Goal: Task Accomplishment & Management: Use online tool/utility

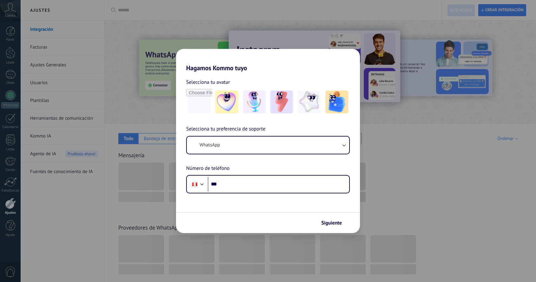
click at [43, 52] on div "Hagamos Kommo tuyo Selecciona tu avatar Selecciona tu preferencia de soporte Wh…" at bounding box center [268, 141] width 536 height 282
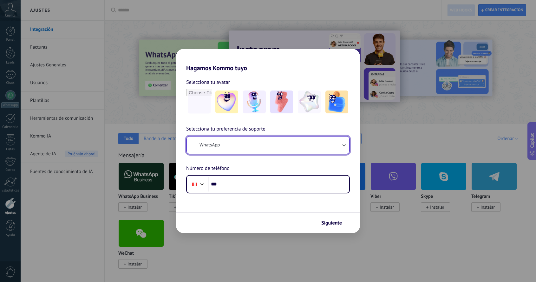
click at [227, 144] on button "WhatsApp" at bounding box center [268, 144] width 162 height 17
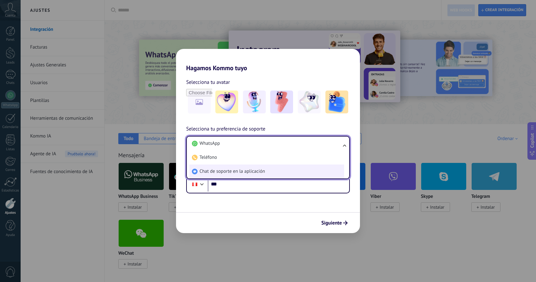
click at [239, 171] on span "Chat de soporte en la aplicación" at bounding box center [232, 171] width 65 height 6
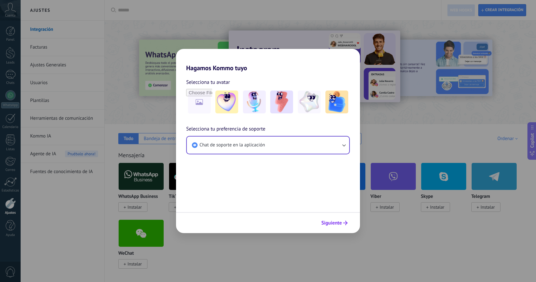
click at [324, 223] on span "Siguiente" at bounding box center [331, 222] width 21 height 4
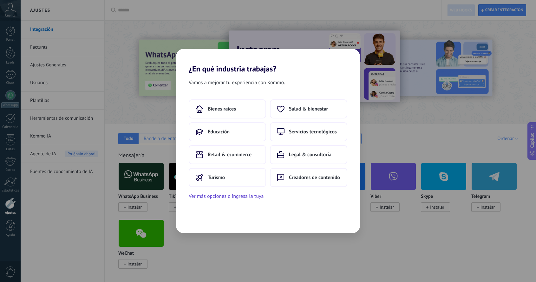
click at [293, 30] on div "¿En qué industria trabajas? Vamos a mejorar tu experiencia con Kommo. Bienes ra…" at bounding box center [268, 141] width 536 height 282
click at [381, 49] on div "¿En qué industria trabajas? Vamos a mejorar tu experiencia con Kommo. Bienes ra…" at bounding box center [268, 141] width 536 height 282
click at [309, 129] on span "Servicios tecnológicos" at bounding box center [313, 131] width 48 height 6
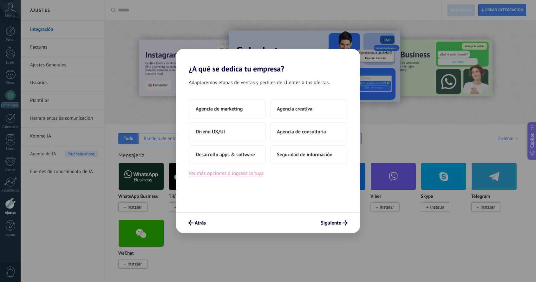
click at [237, 174] on button "Ver más opciones o ingresa la tuya" at bounding box center [226, 173] width 75 height 8
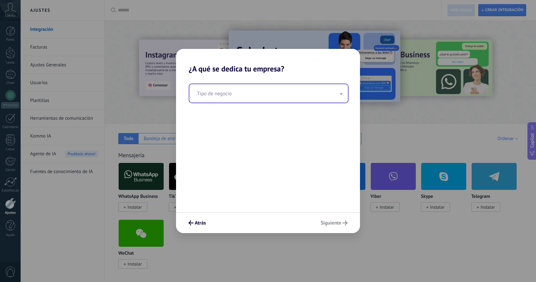
click at [345, 92] on input "text" at bounding box center [268, 93] width 159 height 18
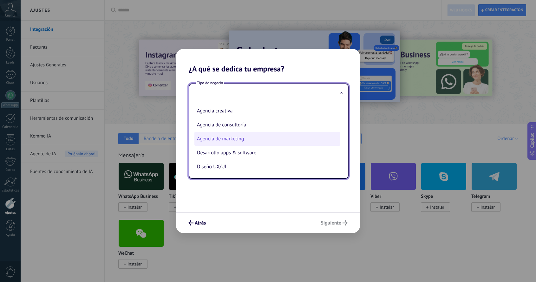
click at [269, 136] on li "Agencia de marketing" at bounding box center [267, 139] width 146 height 14
type input "**********"
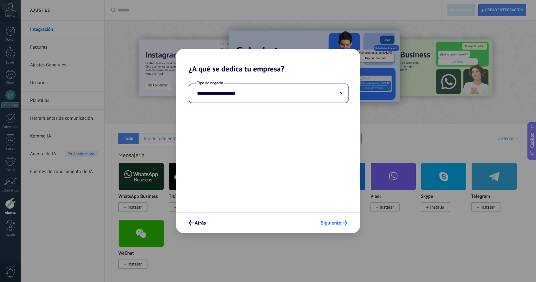
click at [333, 222] on span "Siguiente" at bounding box center [331, 222] width 21 height 4
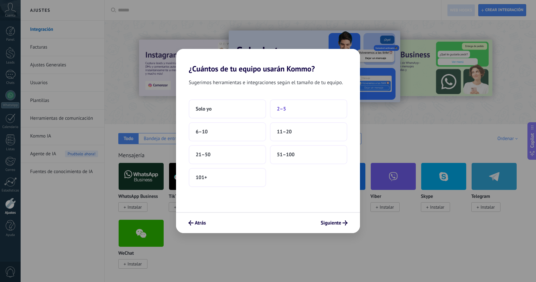
click at [287, 110] on button "2–5" at bounding box center [308, 108] width 77 height 19
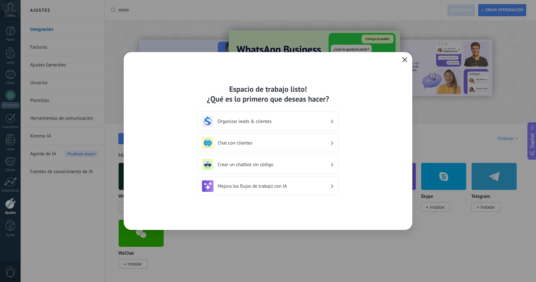
click at [402, 60] on button "button" at bounding box center [405, 60] width 8 height 9
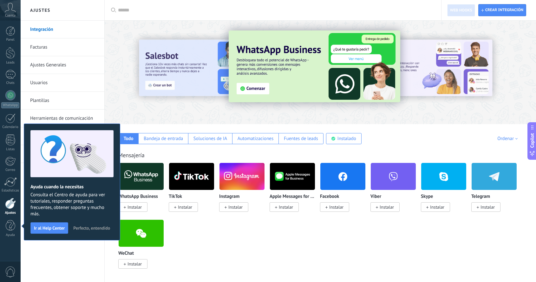
click at [46, 50] on link "Facturas" at bounding box center [64, 47] width 68 height 18
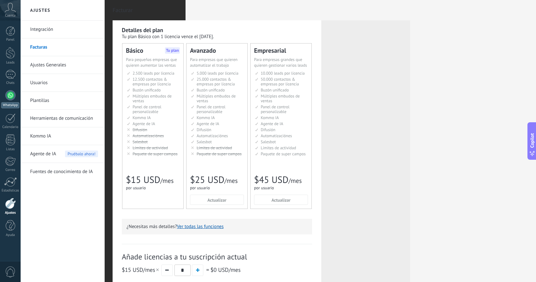
click at [12, 98] on div at bounding box center [10, 95] width 10 height 10
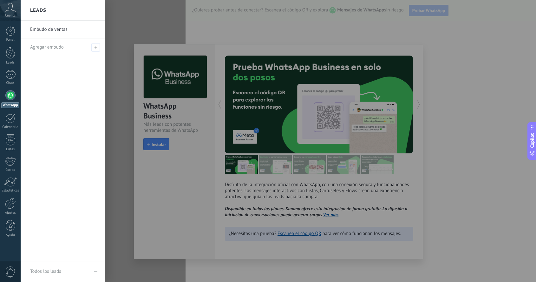
click at [220, 23] on div at bounding box center [289, 141] width 536 height 282
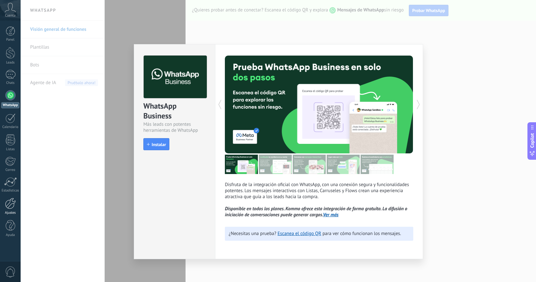
click at [7, 209] on link "Ajustes" at bounding box center [10, 206] width 21 height 17
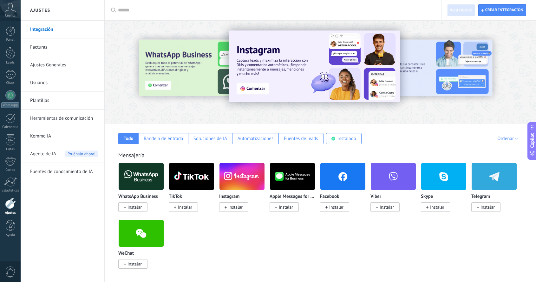
click at [147, 186] on img at bounding box center [141, 176] width 45 height 31
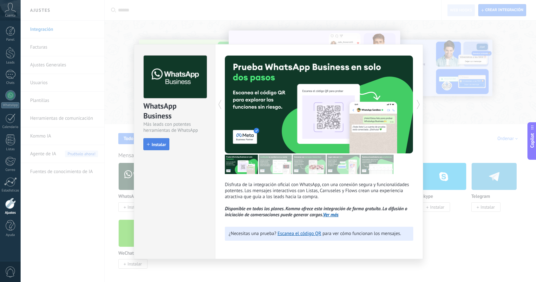
click at [158, 142] on span "Instalar" at bounding box center [159, 144] width 14 height 4
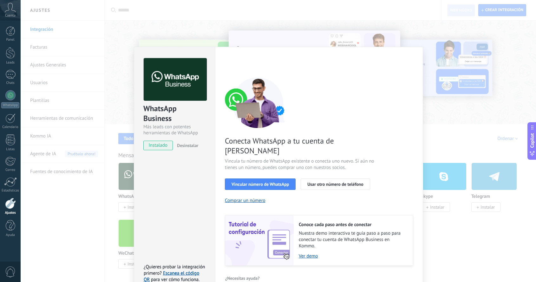
scroll to position [3, 0]
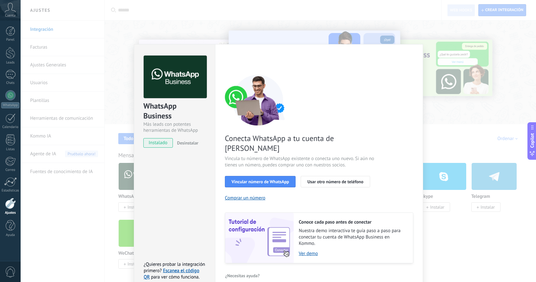
click at [0, 0] on img at bounding box center [0, 0] width 0 height 0
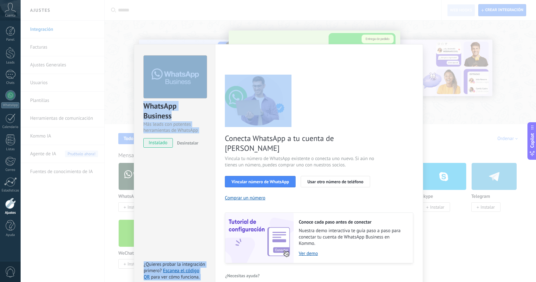
drag, startPoint x: 424, startPoint y: 100, endPoint x: 313, endPoint y: 130, distance: 115.1
click at [315, 130] on div "WhatsApp Business Más leads con potentes herramientas de WhatsApp instalado Des…" at bounding box center [279, 141] width 516 height 282
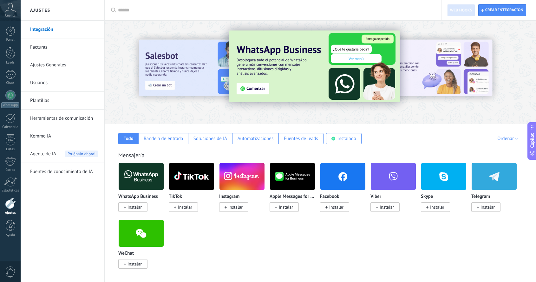
scroll to position [0, 0]
click at [149, 184] on img at bounding box center [141, 176] width 45 height 31
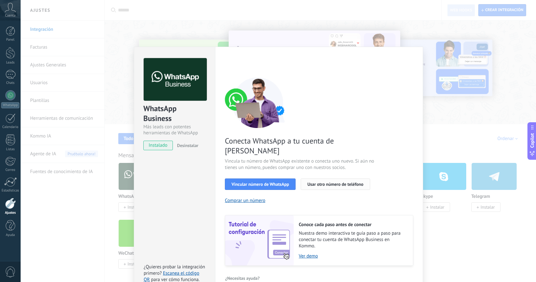
scroll to position [3, 0]
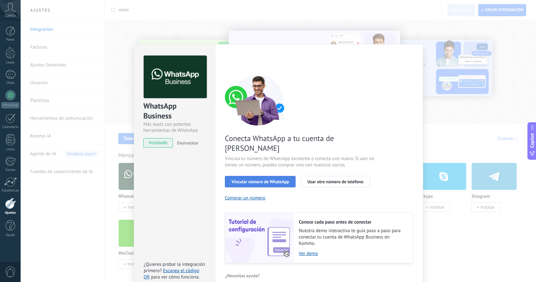
click at [266, 179] on span "Vincular número de WhatsApp" at bounding box center [260, 181] width 57 height 4
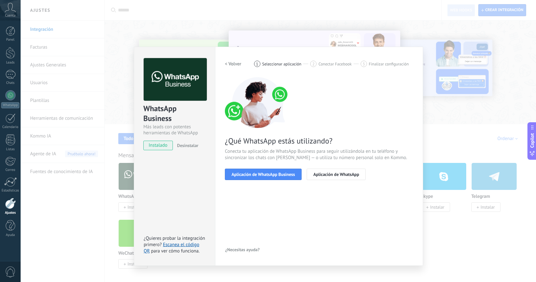
scroll to position [0, 0]
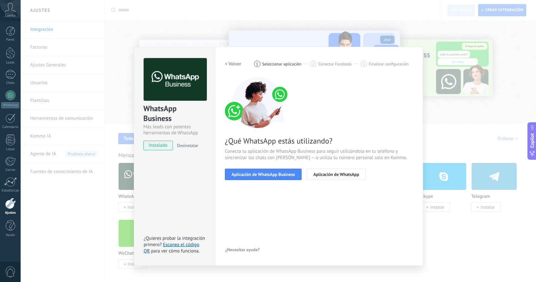
click at [230, 63] on h2 "< Volver" at bounding box center [233, 64] width 16 height 6
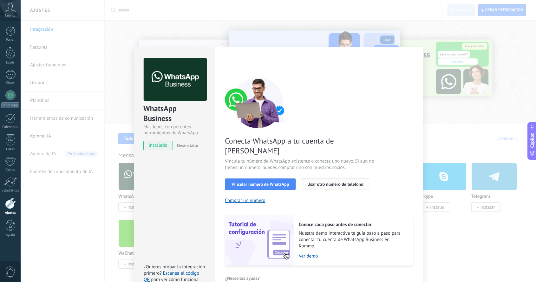
click at [331, 182] on span "Usar otro número de teléfono" at bounding box center [335, 184] width 56 height 4
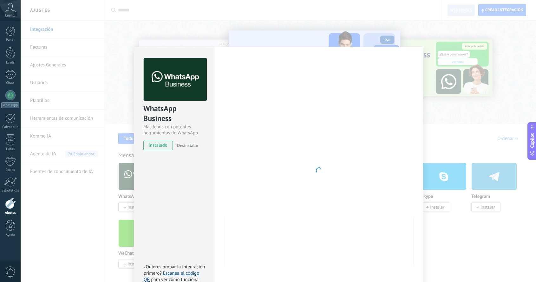
click at [291, 147] on div at bounding box center [319, 170] width 188 height 225
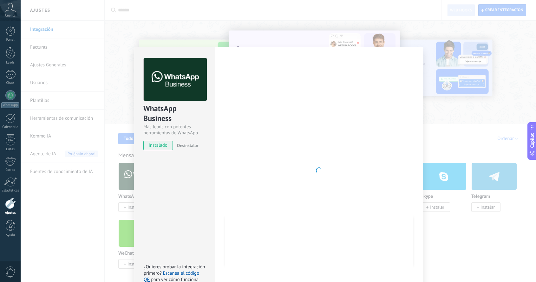
click at [399, 145] on div at bounding box center [319, 170] width 188 height 225
click at [413, 139] on div "Configuraciones Autorizaciones Esta pestaña registra a los usuarios que han con…" at bounding box center [319, 170] width 208 height 247
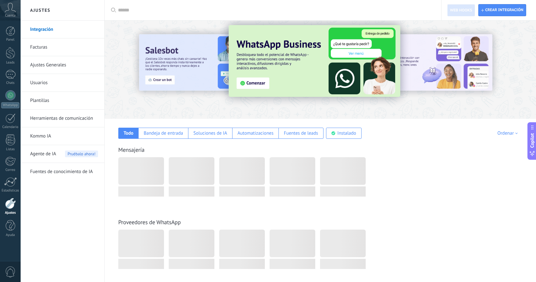
scroll to position [8, 0]
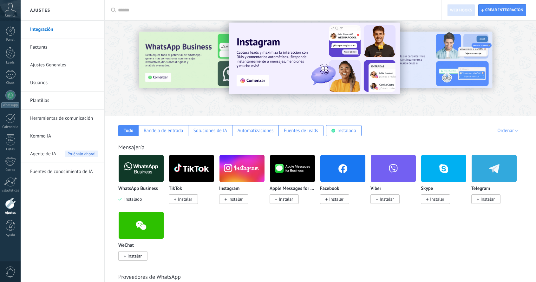
click at [146, 174] on img at bounding box center [141, 168] width 45 height 31
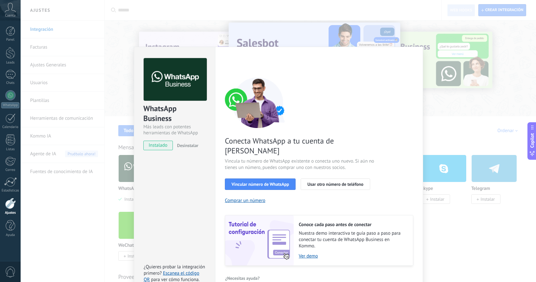
scroll to position [3, 0]
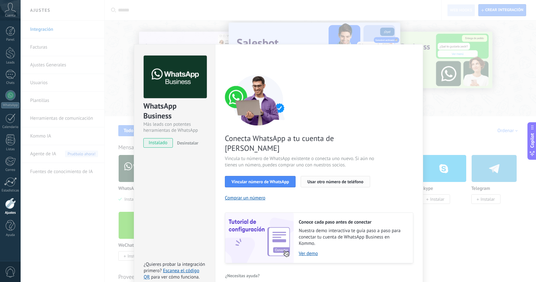
click at [332, 179] on span "Usar otro número de teléfono" at bounding box center [335, 181] width 56 height 4
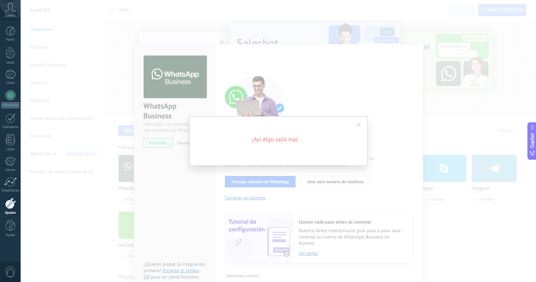
click at [359, 125] on span at bounding box center [359, 125] width 4 height 4
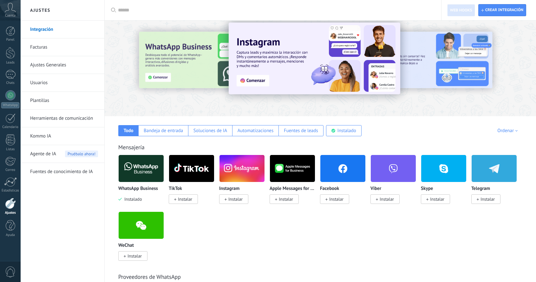
click at [150, 174] on img at bounding box center [141, 168] width 45 height 31
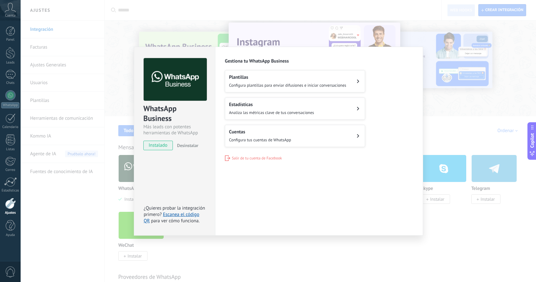
click at [267, 133] on h2 "Cuentas" at bounding box center [260, 132] width 62 height 6
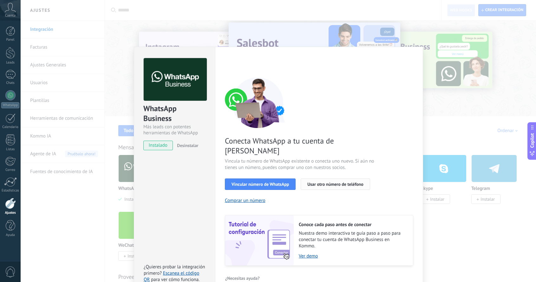
click at [336, 182] on span "Usar otro número de teléfono" at bounding box center [335, 184] width 56 height 4
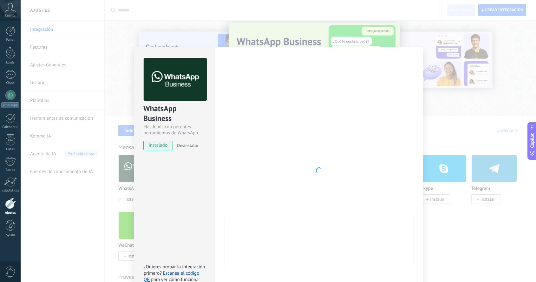
click at [0, 0] on img at bounding box center [0, 0] width 0 height 0
